Goal: Navigation & Orientation: Find specific page/section

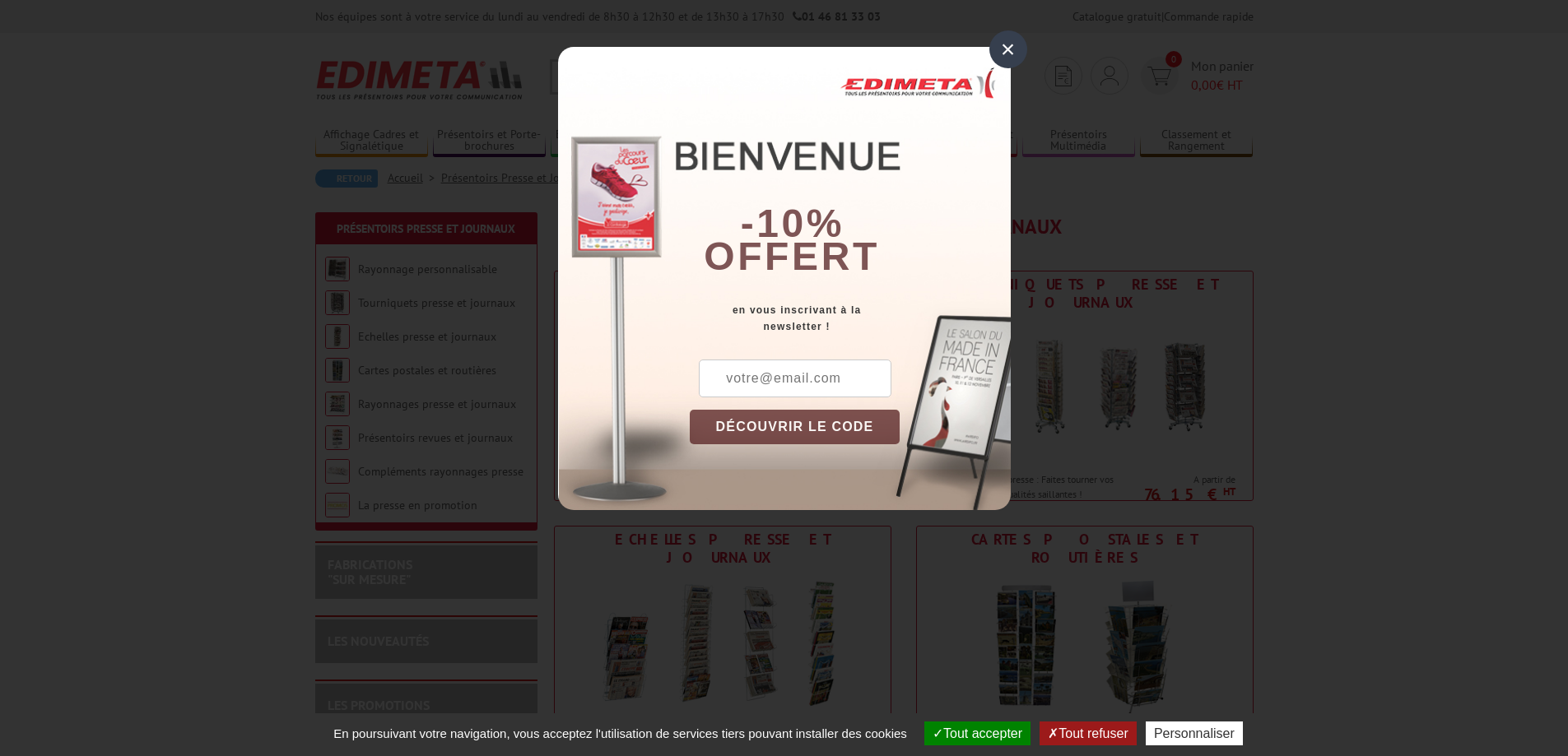
click at [995, 41] on div "×" at bounding box center [1008, 49] width 38 height 38
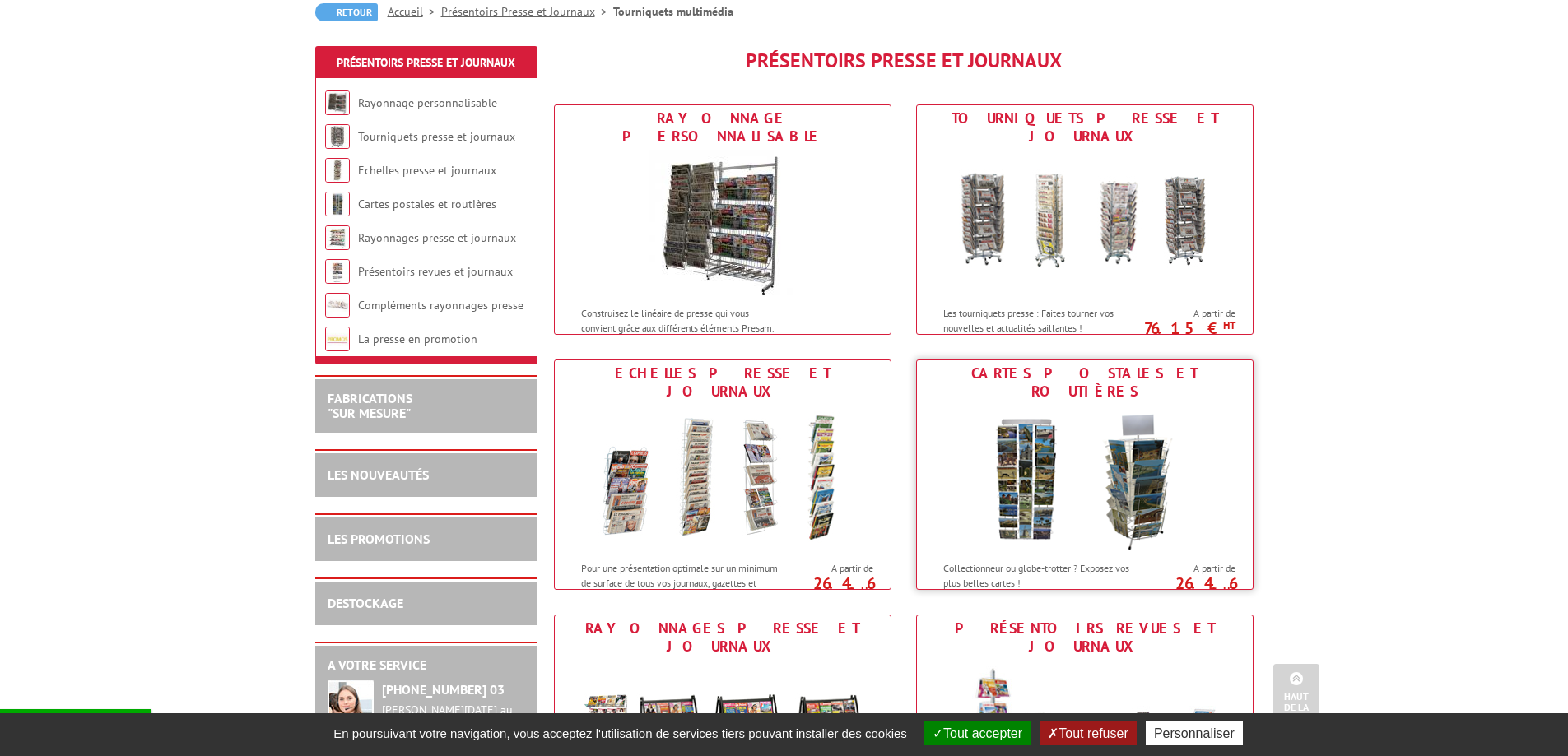
scroll to position [164, 0]
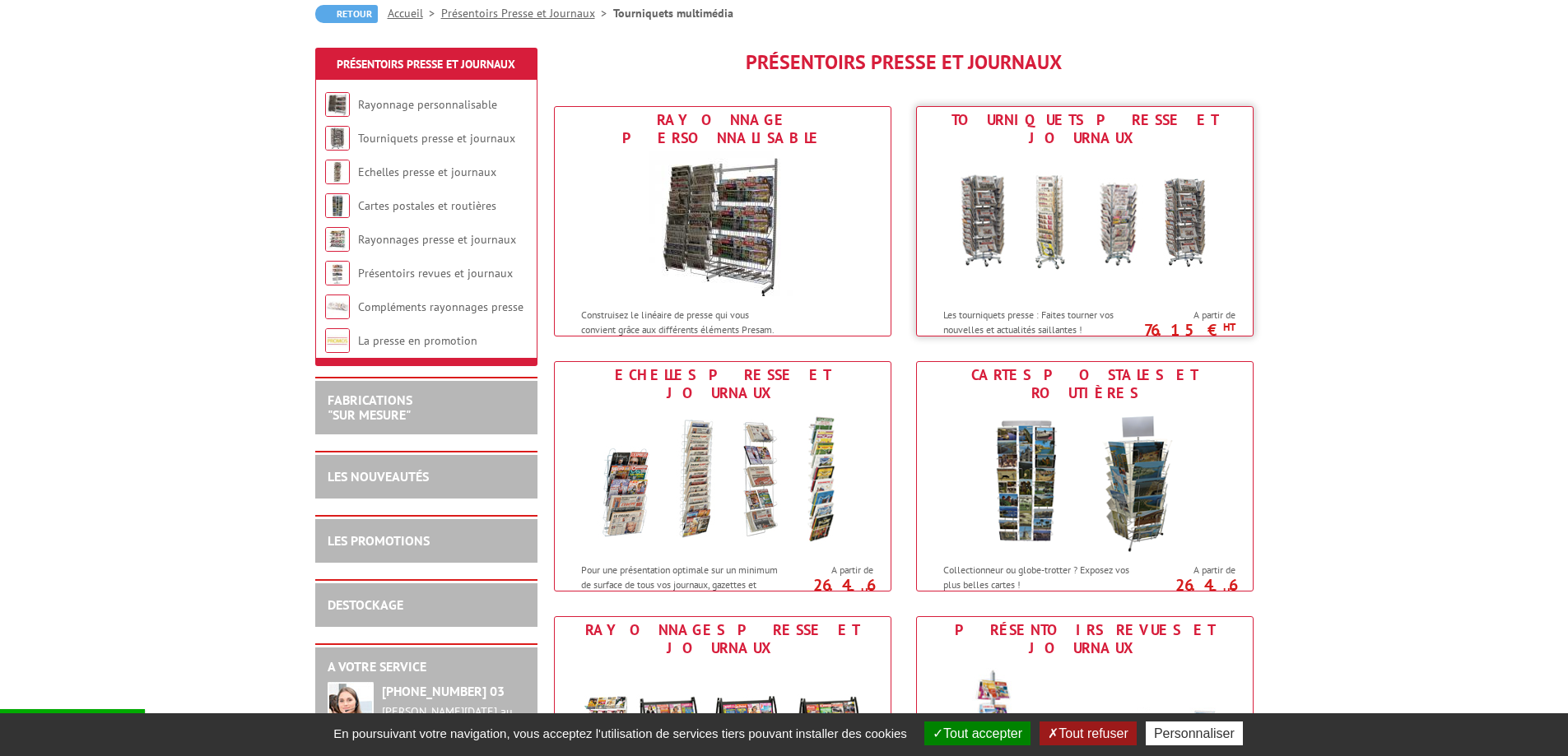
click at [1064, 185] on img at bounding box center [1085, 225] width 305 height 148
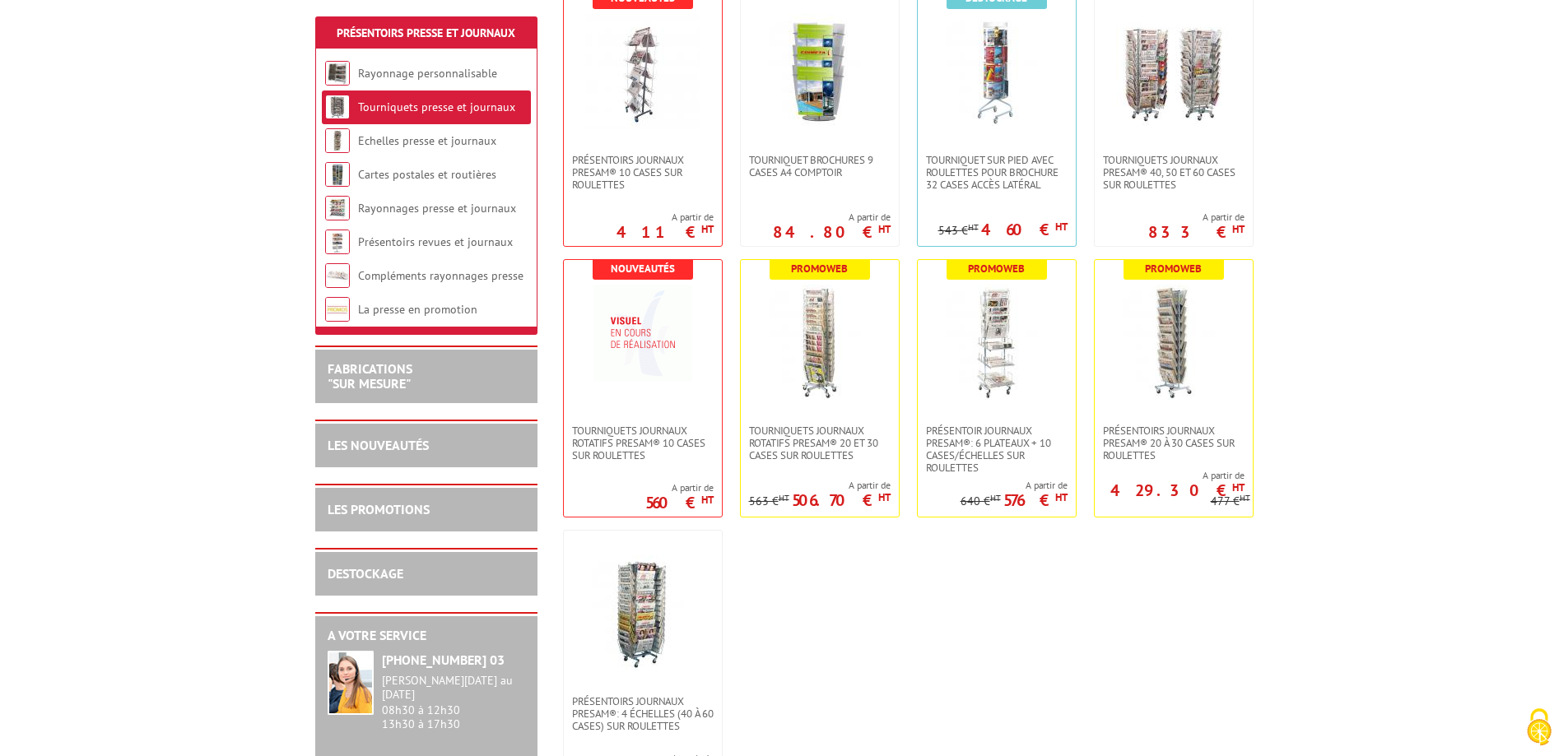
scroll to position [412, 0]
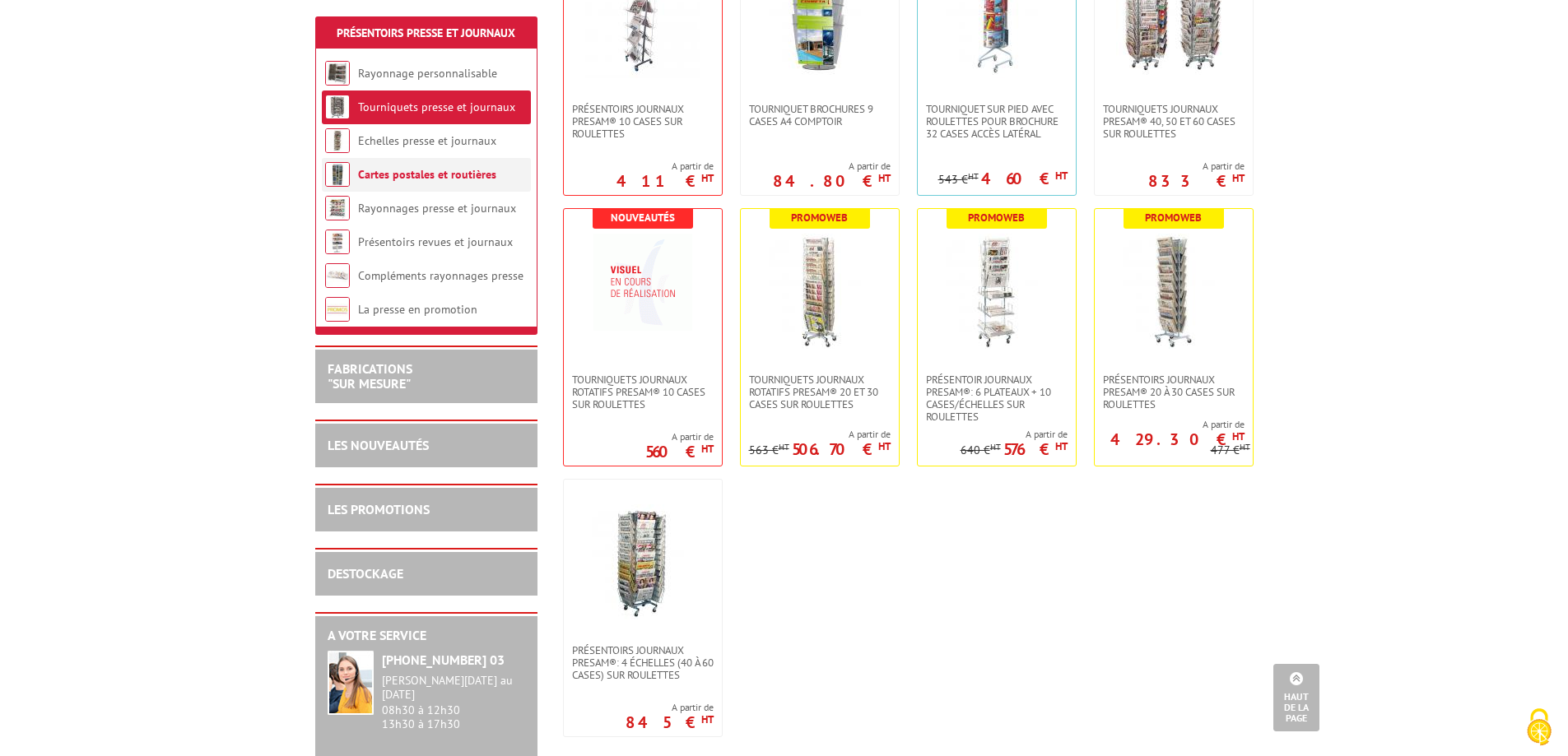
click at [485, 175] on link "Cartes postales et routières" at bounding box center [427, 174] width 139 height 15
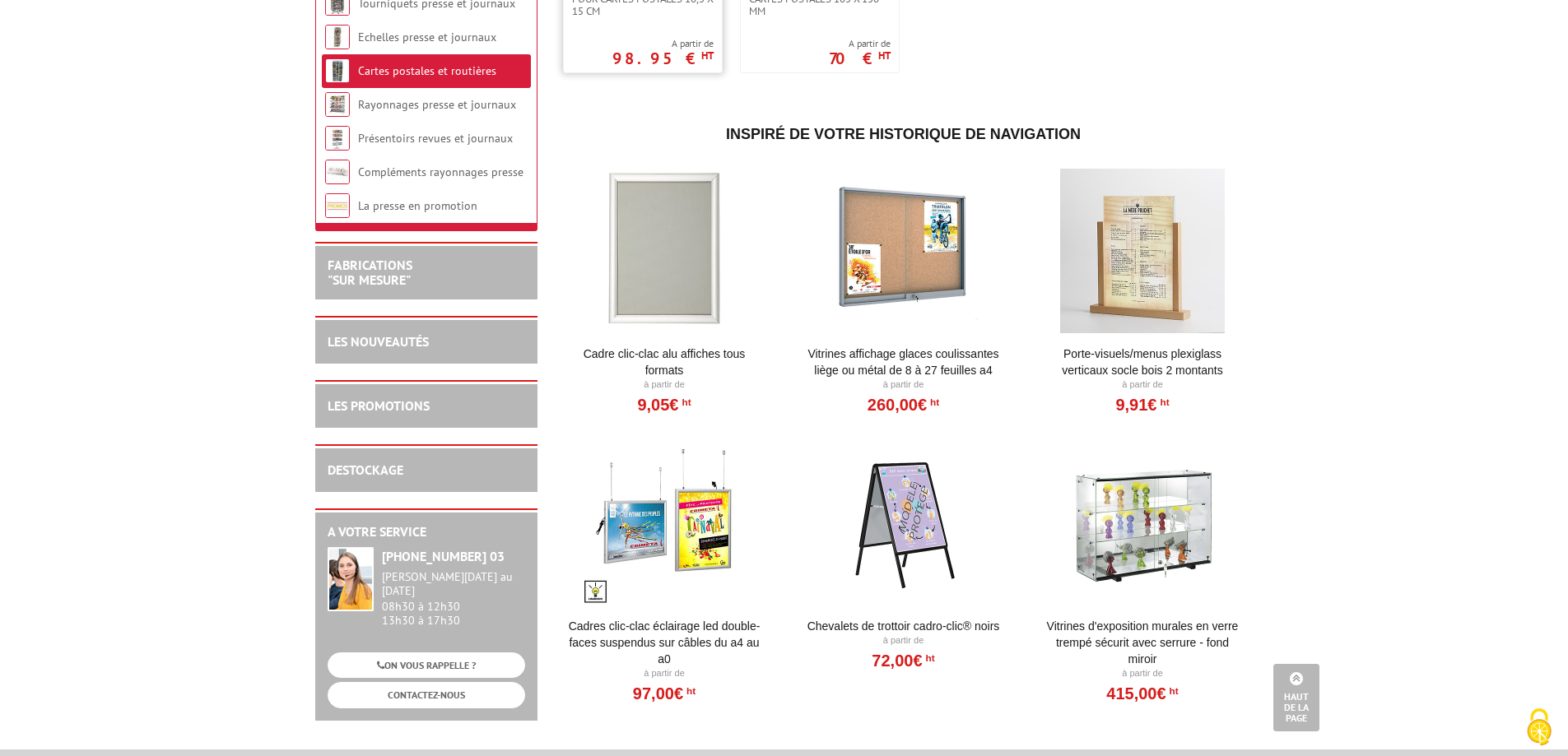
scroll to position [247, 0]
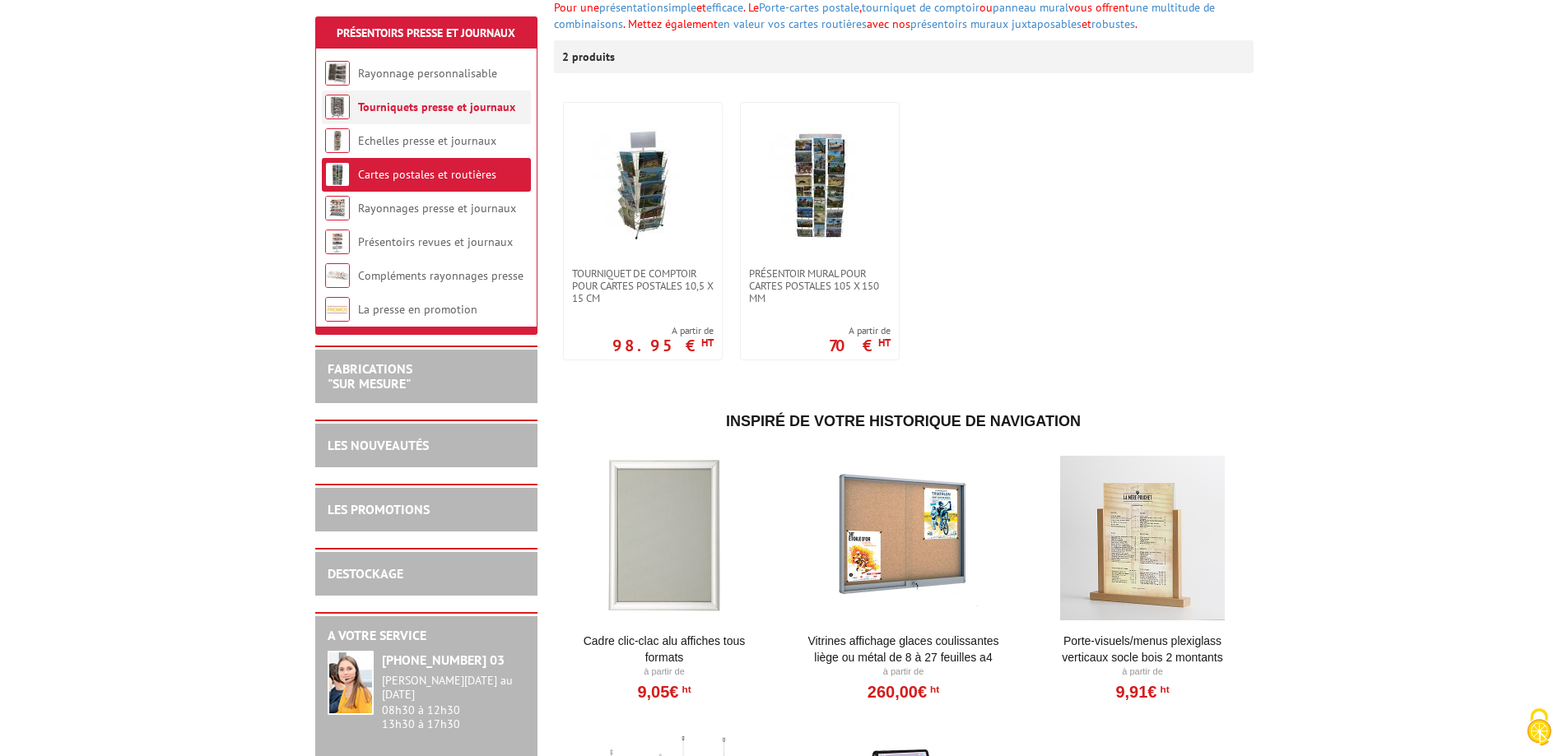
click at [440, 106] on link "Tourniquets presse et journaux" at bounding box center [436, 107] width 157 height 15
